Goal: Find specific page/section: Find specific page/section

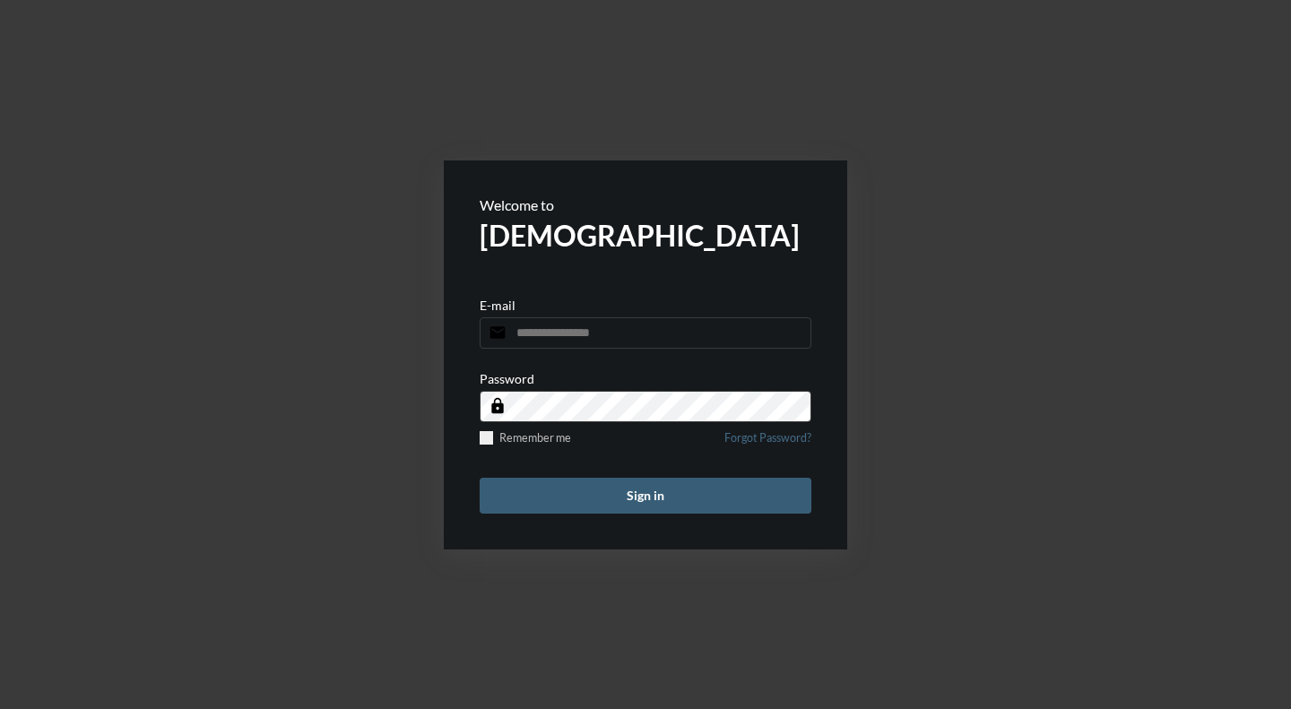
type input "**********"
click at [602, 497] on button "Sign in" at bounding box center [646, 496] width 332 height 36
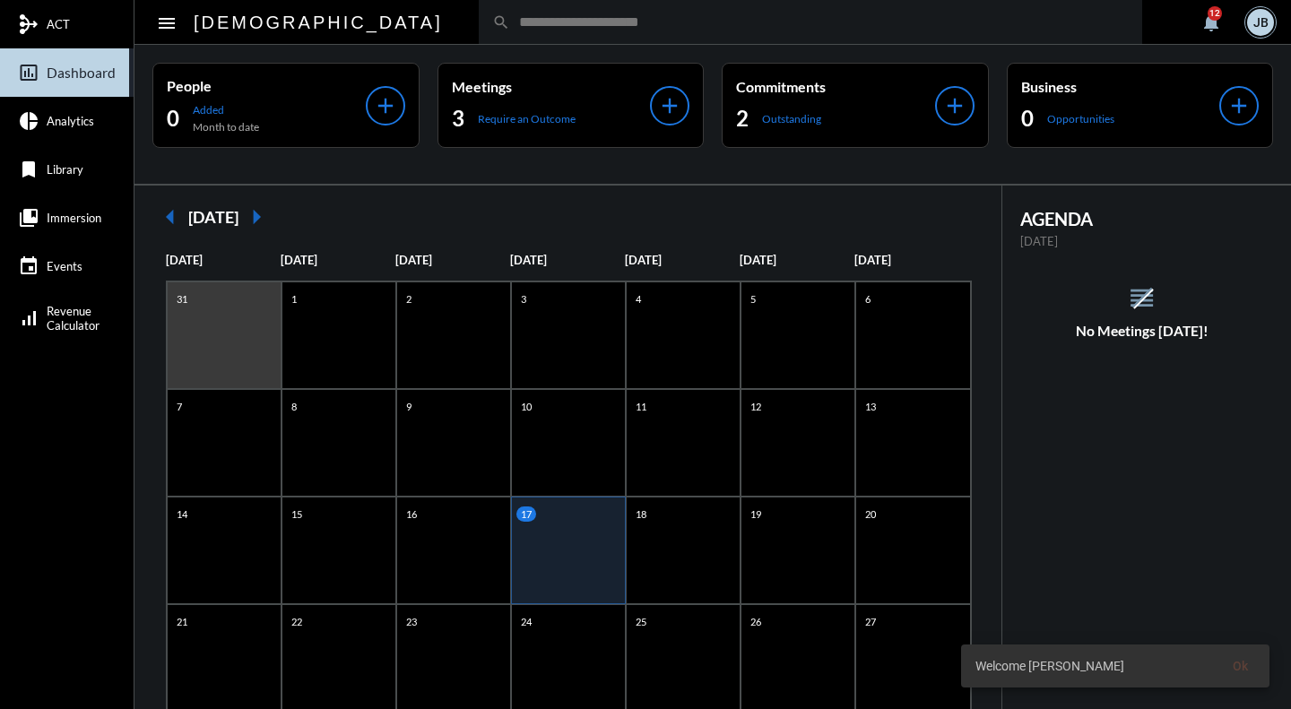
click at [49, 24] on span "ACT" at bounding box center [58, 24] width 23 height 14
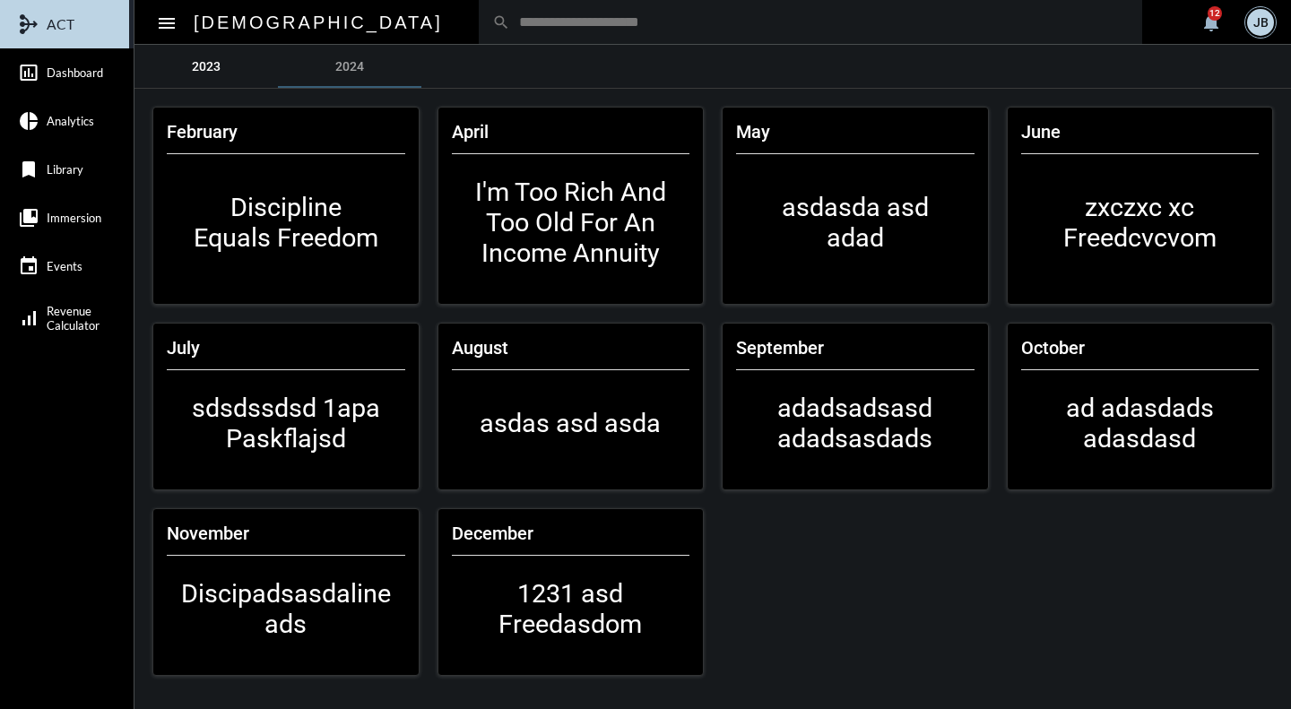
click at [211, 57] on link "2023" at bounding box center [205, 66] width 143 height 43
